Goal: Transaction & Acquisition: Purchase product/service

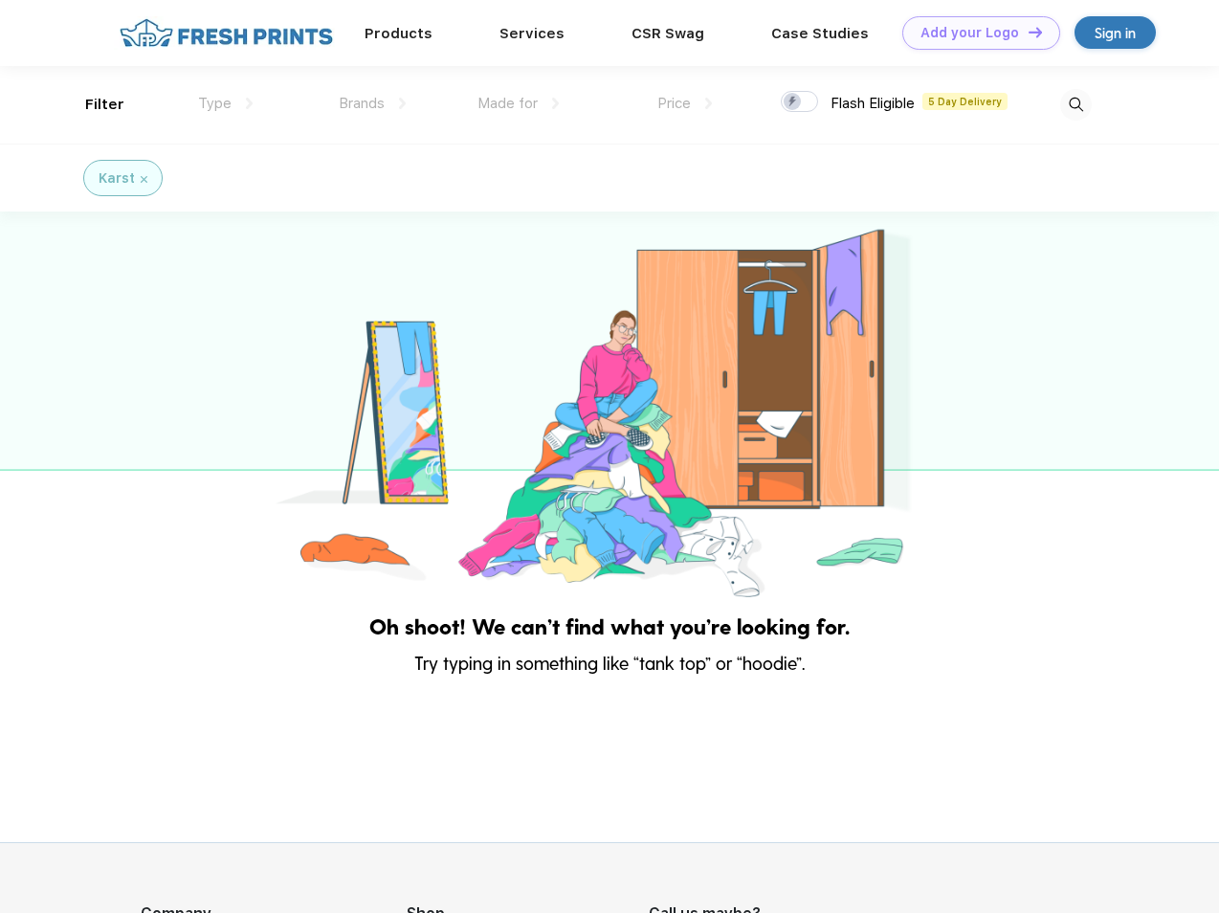
click at [974, 33] on link "Add your Logo Design Tool" at bounding box center [981, 32] width 158 height 33
click at [0, 0] on div "Design Tool" at bounding box center [0, 0] width 0 height 0
click at [1026, 32] on link "Add your Logo Design Tool" at bounding box center [981, 32] width 158 height 33
click at [92, 104] on div "Filter" at bounding box center [104, 105] width 39 height 22
click at [226, 103] on span "Type" at bounding box center [214, 103] width 33 height 17
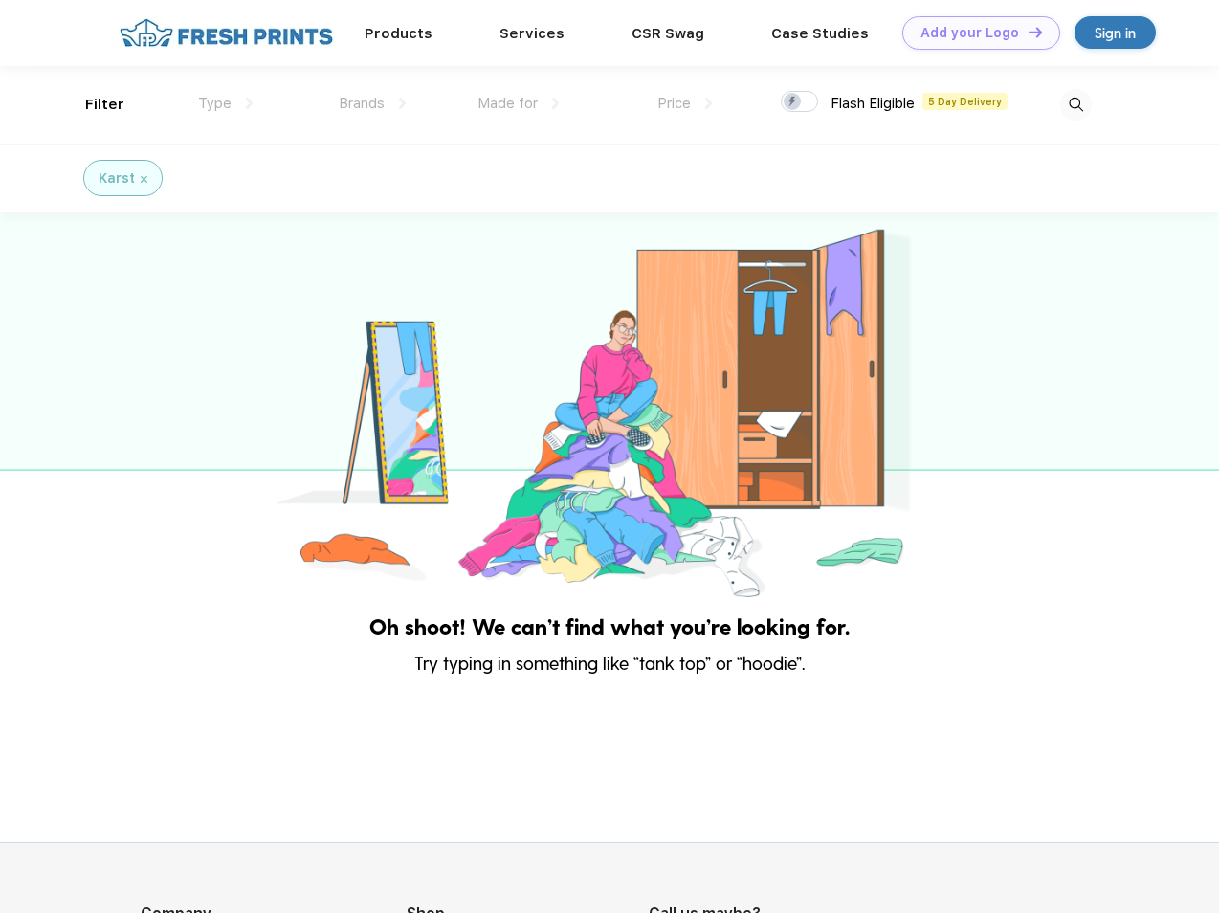
click at [372, 103] on span "Brands" at bounding box center [362, 103] width 46 height 17
click at [518, 103] on span "Made for" at bounding box center [507, 103] width 60 height 17
click at [685, 103] on span "Price" at bounding box center [673, 103] width 33 height 17
click at [800, 102] on div at bounding box center [799, 101] width 37 height 21
click at [793, 102] on input "checkbox" at bounding box center [787, 96] width 12 height 12
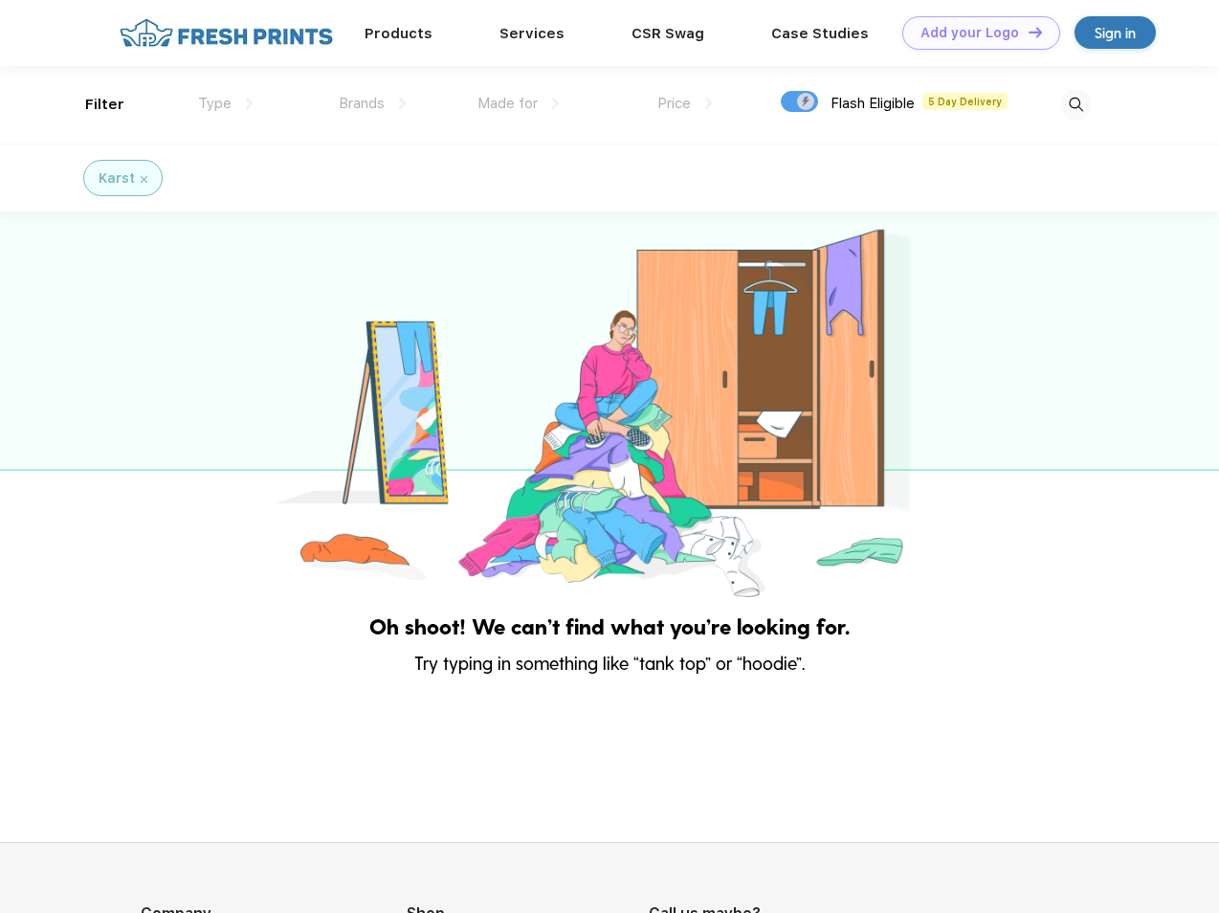
click at [1075, 104] on img at bounding box center [1076, 105] width 32 height 32
